Goal: Check status: Check status

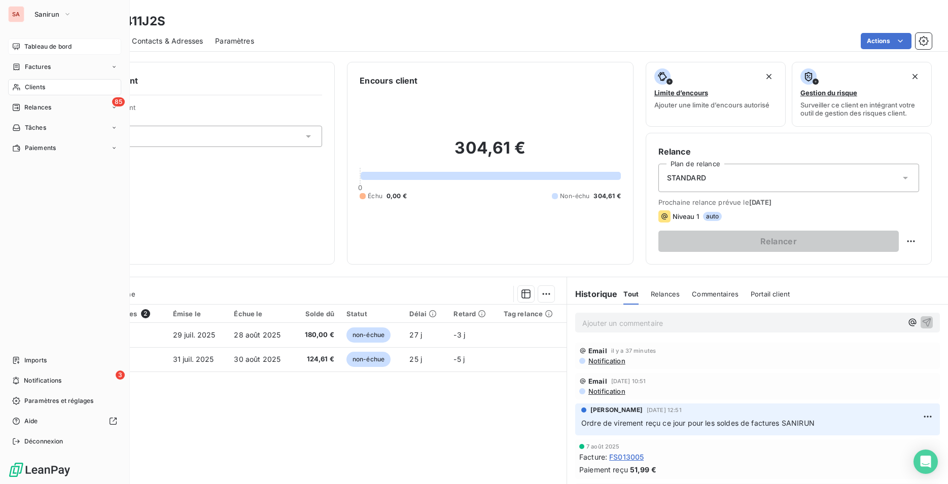
scroll to position [134, 0]
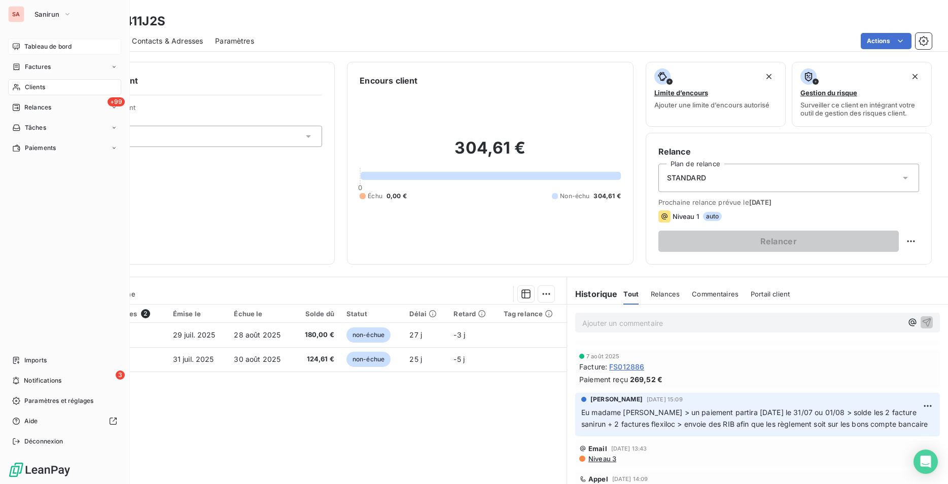
click at [32, 47] on span "Tableau de bord" at bounding box center [47, 46] width 47 height 9
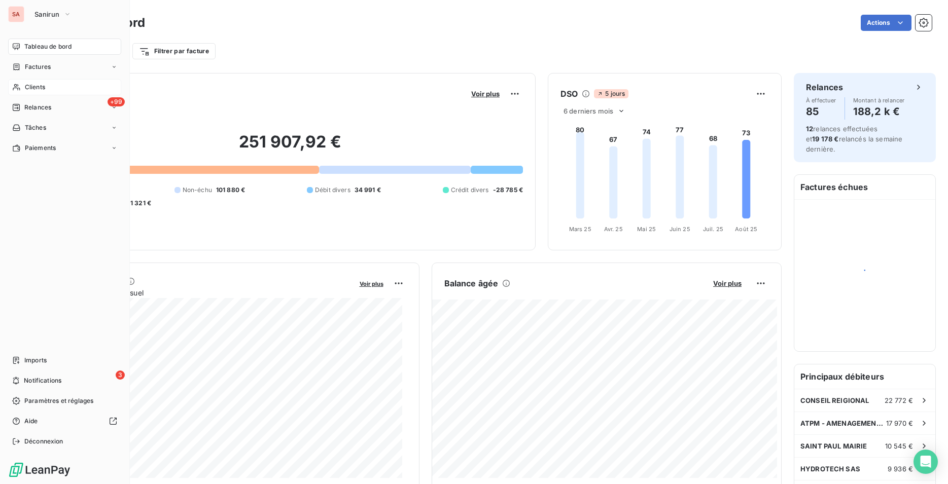
click at [13, 88] on icon at bounding box center [16, 87] width 9 height 8
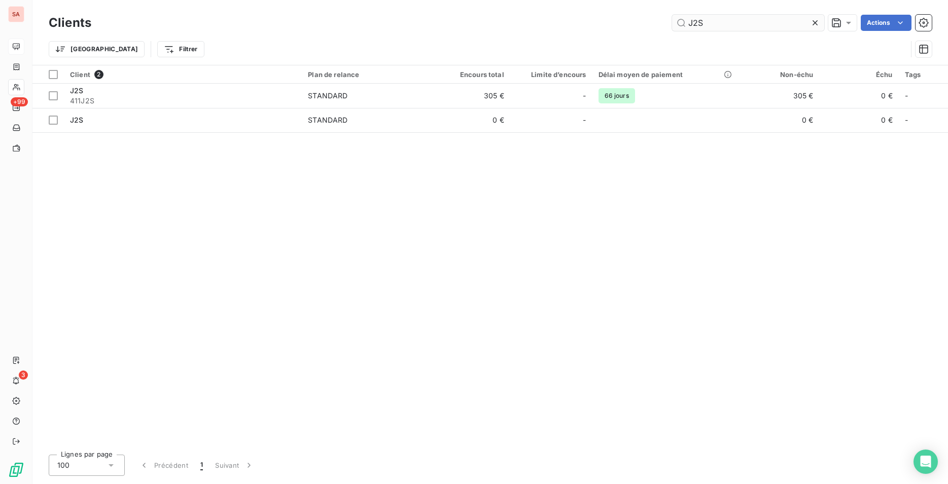
drag, startPoint x: 719, startPoint y: 23, endPoint x: 658, endPoint y: 26, distance: 61.0
click at [672, 26] on input "J2S" at bounding box center [748, 23] width 152 height 16
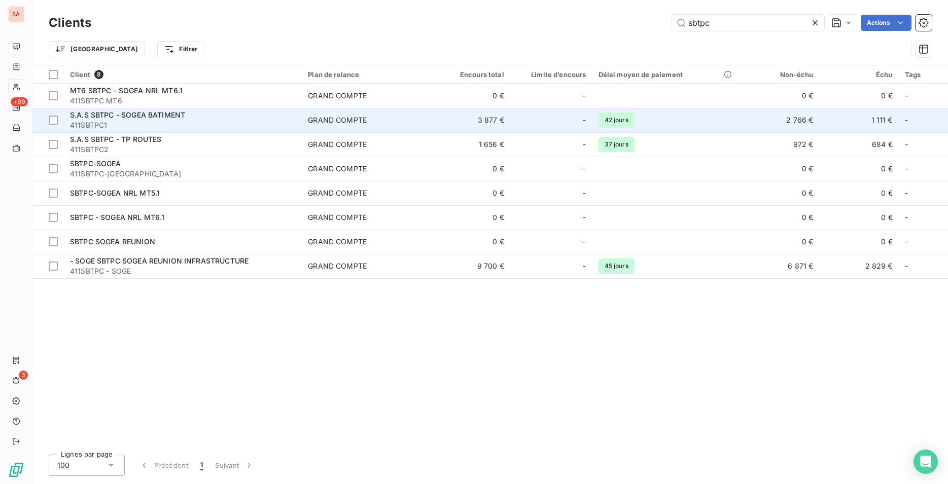
type input "sbtpc"
click at [441, 118] on td "3 877 €" at bounding box center [470, 120] width 79 height 24
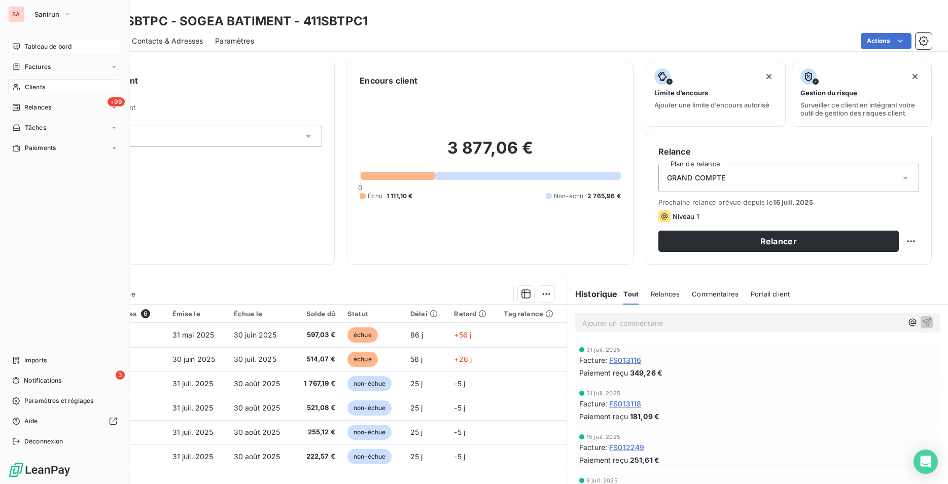
click at [53, 87] on div "Clients" at bounding box center [64, 87] width 113 height 16
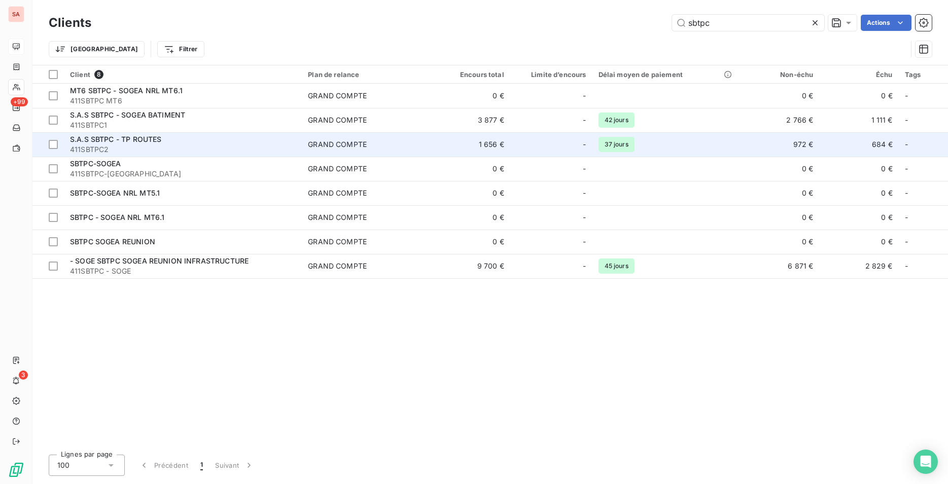
click at [509, 144] on td "1 656 €" at bounding box center [470, 144] width 79 height 24
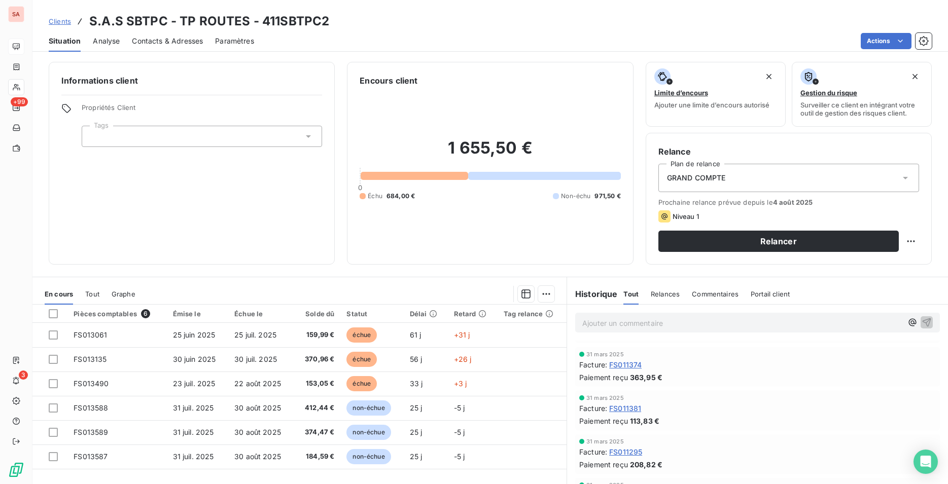
scroll to position [1789, 0]
click at [651, 261] on div "Relance Plan de relance GRAND COMPTE Prochaine relance prévue depuis le [DATE] …" at bounding box center [789, 199] width 286 height 132
